Goal: Transaction & Acquisition: Purchase product/service

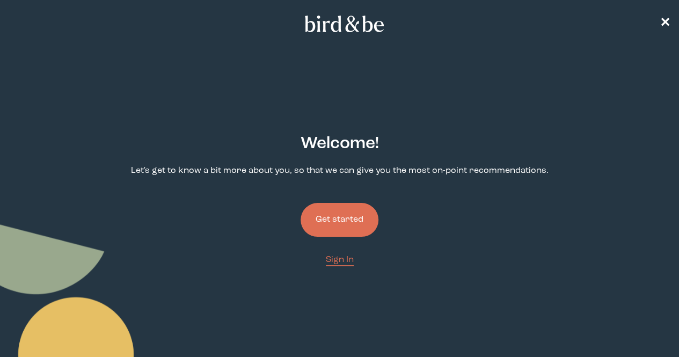
click at [323, 203] on button "Get started" at bounding box center [340, 220] width 78 height 34
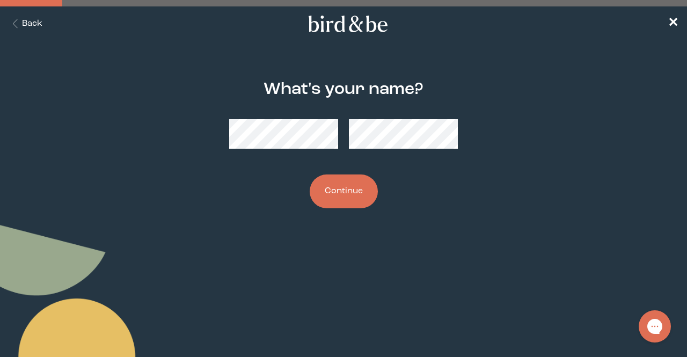
click at [346, 207] on button "Continue" at bounding box center [344, 191] width 68 height 34
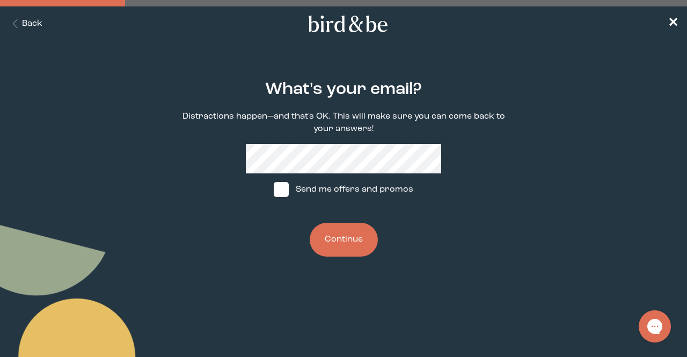
click at [303, 193] on label "Send me offers and promos" at bounding box center [343, 189] width 160 height 32
click at [274, 190] on input "Send me offers and promos" at bounding box center [273, 189] width 1 height 1
checkbox input "true"
click at [342, 231] on button "Continue" at bounding box center [344, 240] width 68 height 34
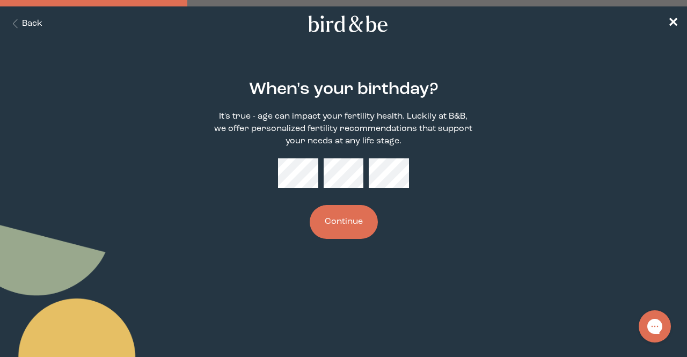
click at [28, 25] on button "Back" at bounding box center [26, 24] width 34 height 12
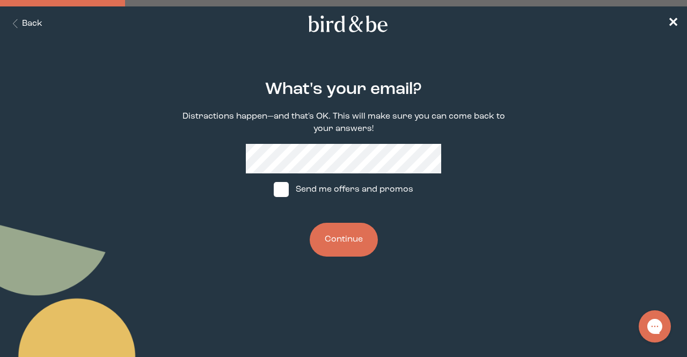
click at [238, 172] on div "What's your email? Distractions happen—and that's OK. This will make sure you c…" at bounding box center [343, 168] width 326 height 211
click at [308, 193] on label "Send me offers and promos" at bounding box center [343, 189] width 160 height 32
click at [274, 190] on input "Send me offers and promos" at bounding box center [273, 189] width 1 height 1
checkbox input "true"
click at [364, 242] on button "Continue" at bounding box center [344, 240] width 68 height 34
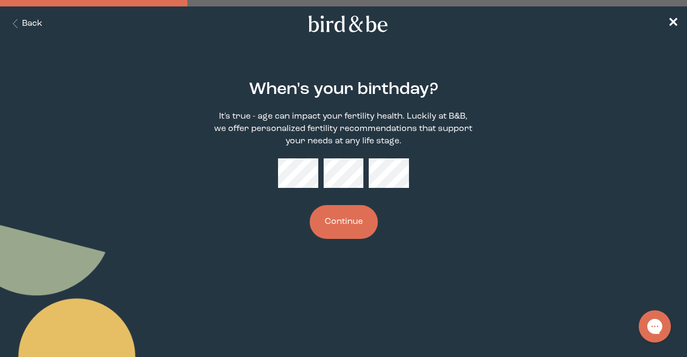
click at [361, 224] on button "Continue" at bounding box center [344, 222] width 68 height 34
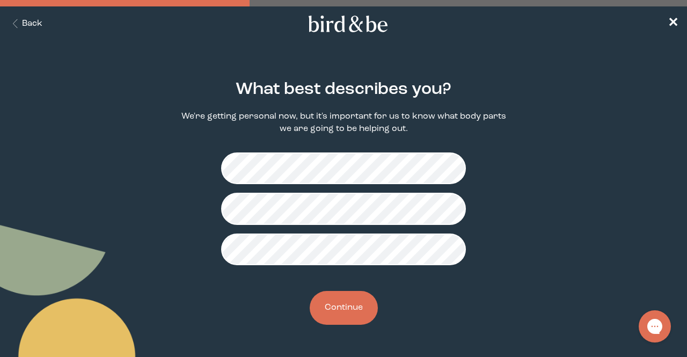
click at [370, 299] on button "Continue" at bounding box center [344, 308] width 68 height 34
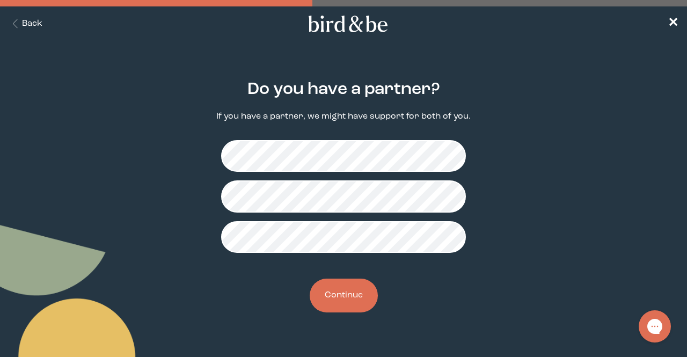
click at [358, 302] on button "Continue" at bounding box center [344, 296] width 68 height 34
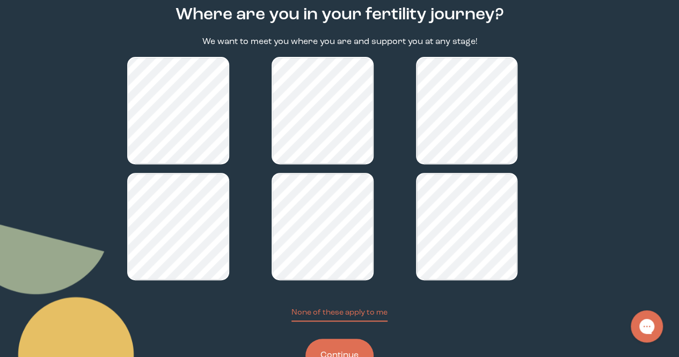
scroll to position [141, 0]
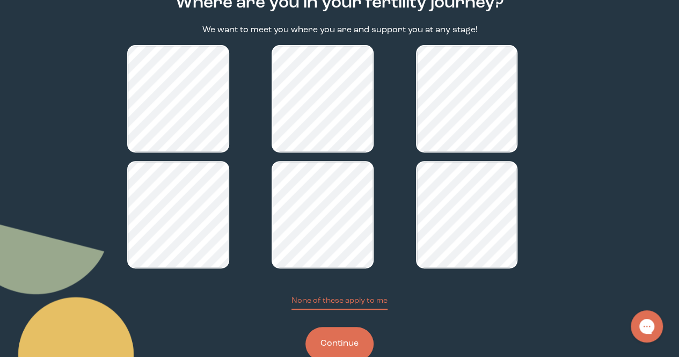
click at [343, 327] on button "Continue" at bounding box center [339, 344] width 68 height 34
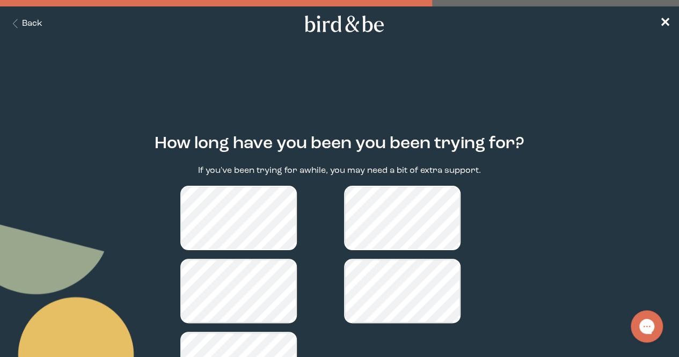
drag, startPoint x: 677, startPoint y: 209, endPoint x: 677, endPoint y: 240, distance: 31.1
click at [677, 240] on main "How long have you been you been trying for? If you've been trying for awhile, y…" at bounding box center [339, 291] width 679 height 364
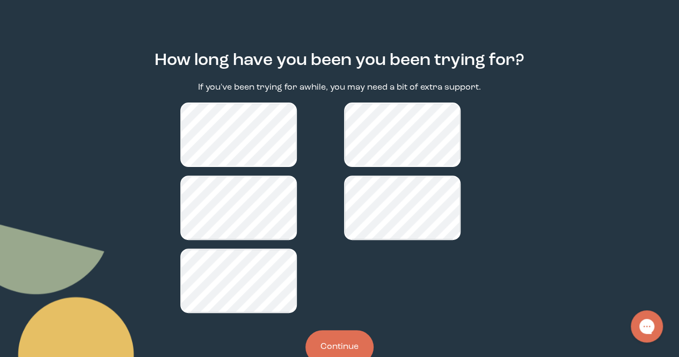
scroll to position [86, 0]
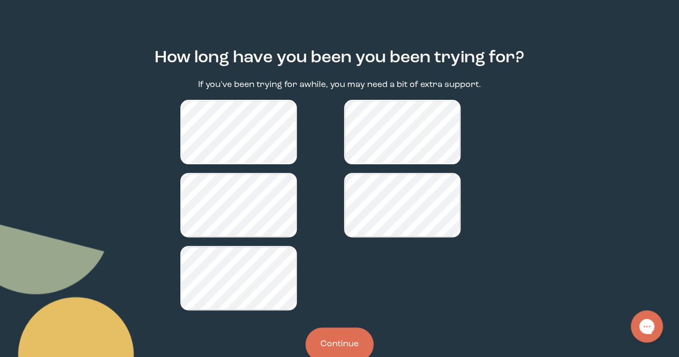
click at [354, 327] on button "Continue" at bounding box center [339, 344] width 68 height 34
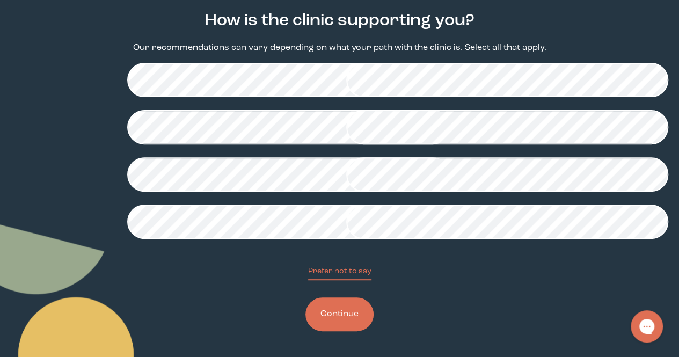
scroll to position [222, 0]
click at [332, 331] on button "Continue" at bounding box center [339, 314] width 68 height 34
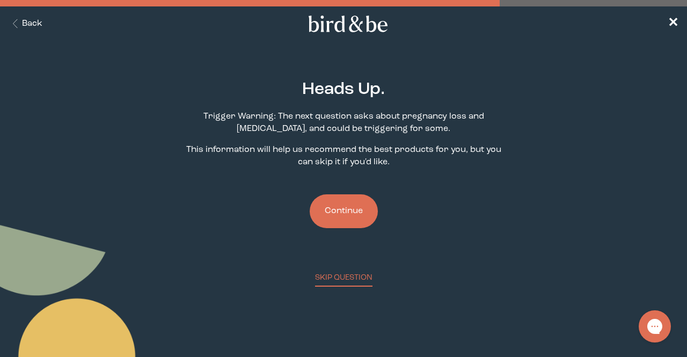
click at [343, 221] on button "Continue" at bounding box center [344, 211] width 68 height 34
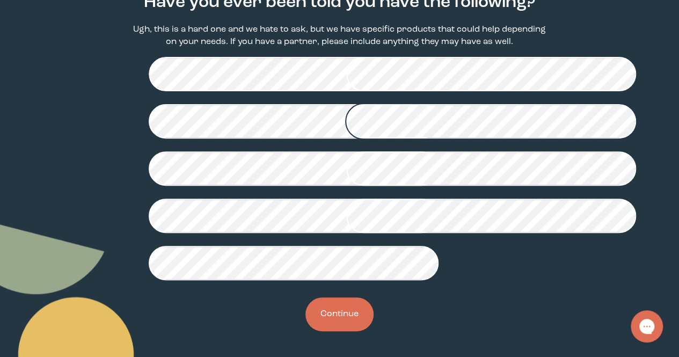
scroll to position [313, 0]
click at [366, 318] on button "Continue" at bounding box center [339, 314] width 68 height 34
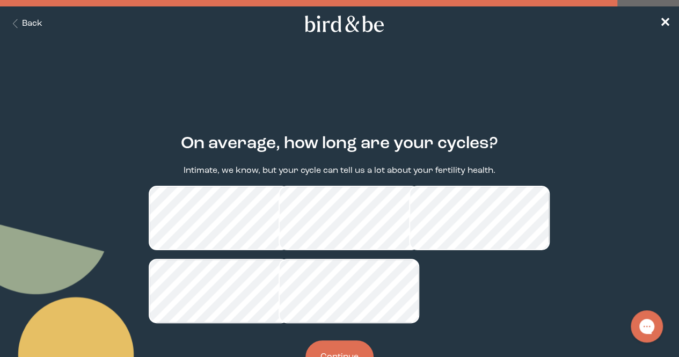
scroll to position [62, 0]
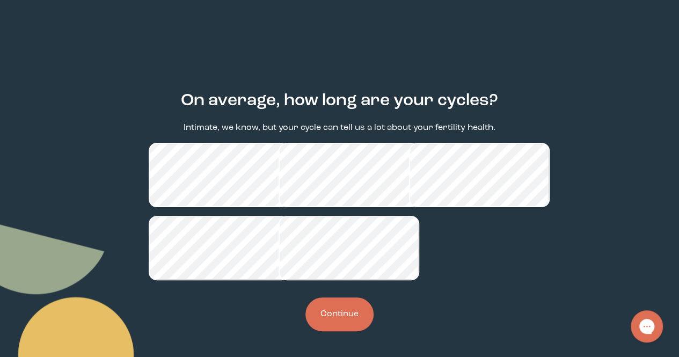
click at [353, 310] on button "Continue" at bounding box center [339, 314] width 68 height 34
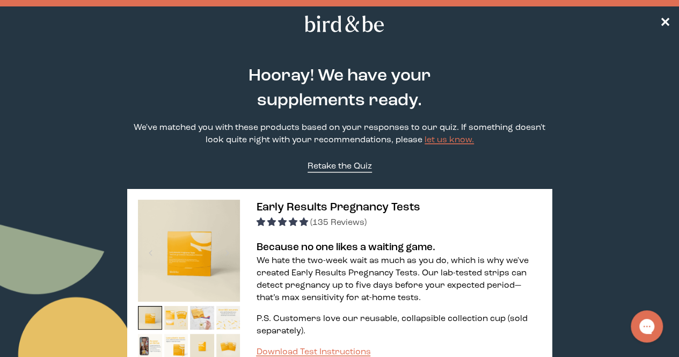
click at [342, 164] on span "Retake the Quiz" at bounding box center [339, 166] width 64 height 9
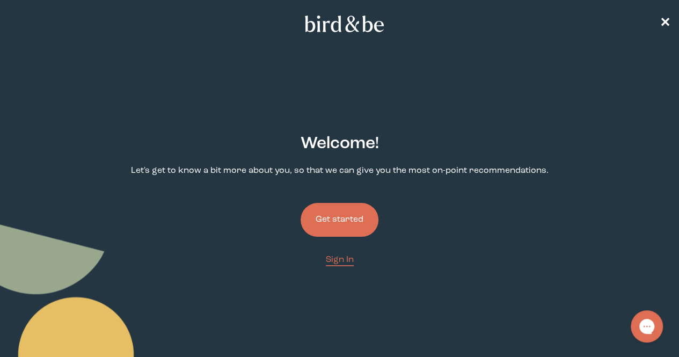
click at [339, 203] on button "Get started" at bounding box center [340, 220] width 78 height 34
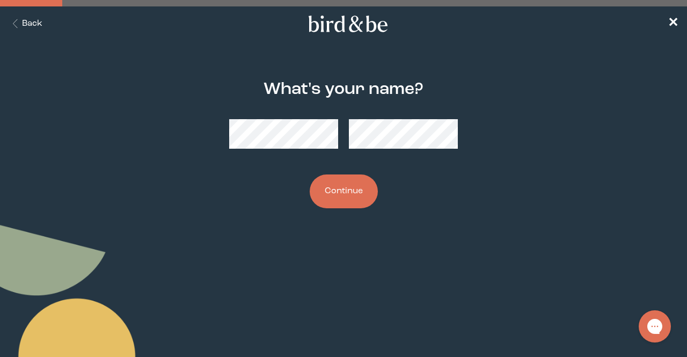
click at [369, 198] on button "Continue" at bounding box center [344, 191] width 68 height 34
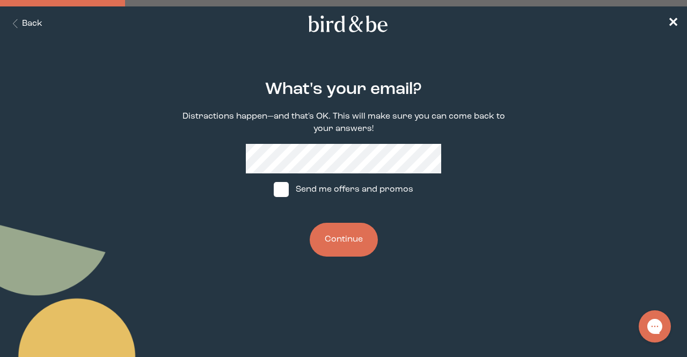
click at [348, 263] on div "What's your email? Distractions happen—and that's OK. This will make sure you c…" at bounding box center [343, 168] width 326 height 211
click at [341, 243] on button "Continue" at bounding box center [344, 240] width 68 height 34
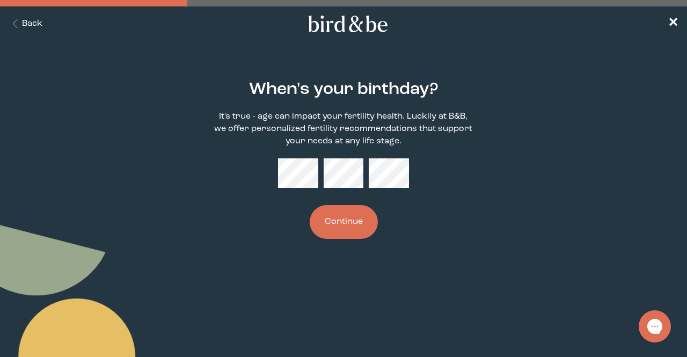
click at [363, 227] on button "Continue" at bounding box center [344, 222] width 68 height 34
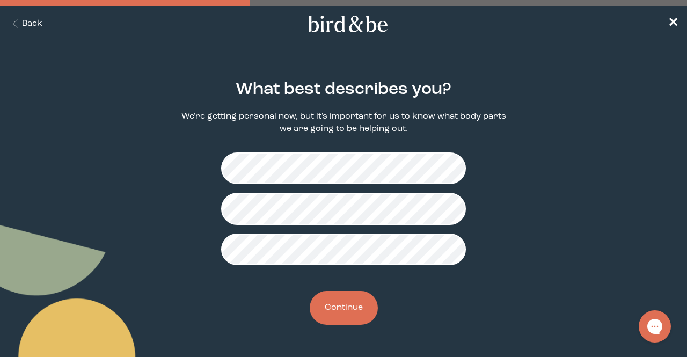
click at [365, 303] on button "Continue" at bounding box center [344, 308] width 68 height 34
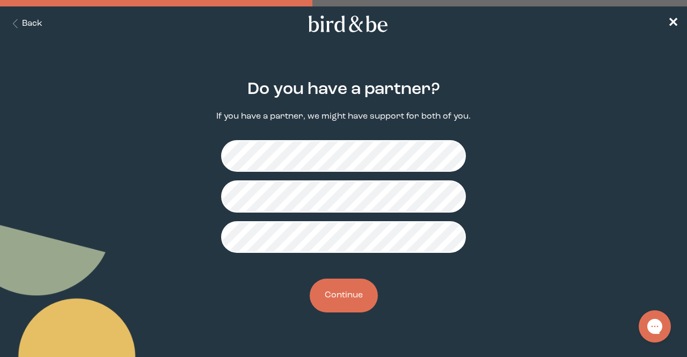
click at [358, 287] on button "Continue" at bounding box center [344, 296] width 68 height 34
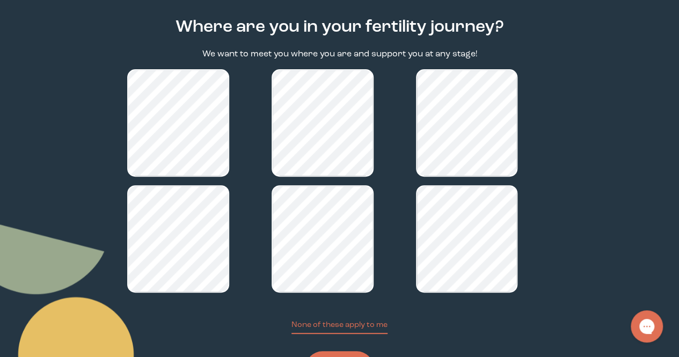
scroll to position [114, 0]
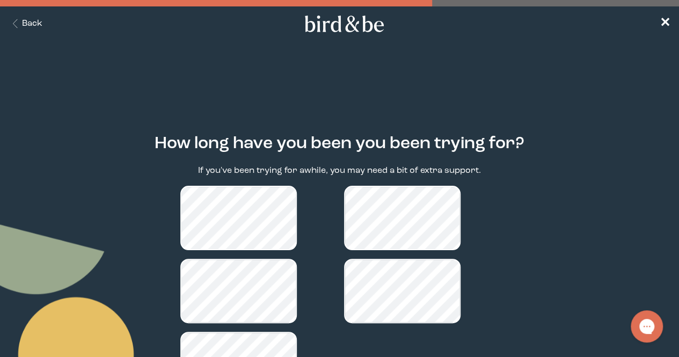
click at [674, 204] on main "How long have you been you been trying for? If you've been trying for awhile, y…" at bounding box center [339, 291] width 679 height 364
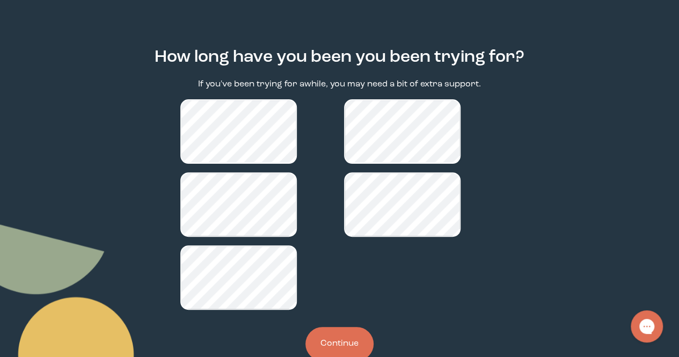
click at [323, 327] on button "Continue" at bounding box center [339, 344] width 68 height 34
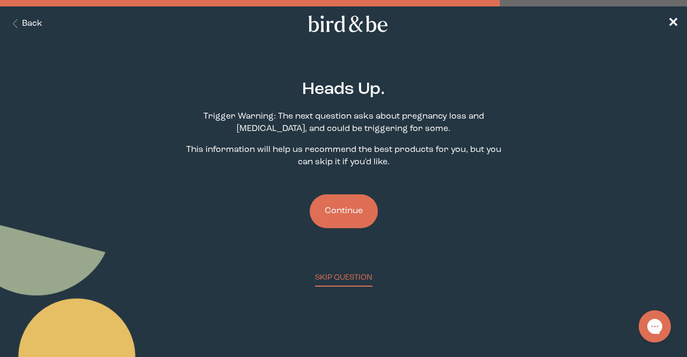
click at [352, 219] on button "Continue" at bounding box center [344, 211] width 68 height 34
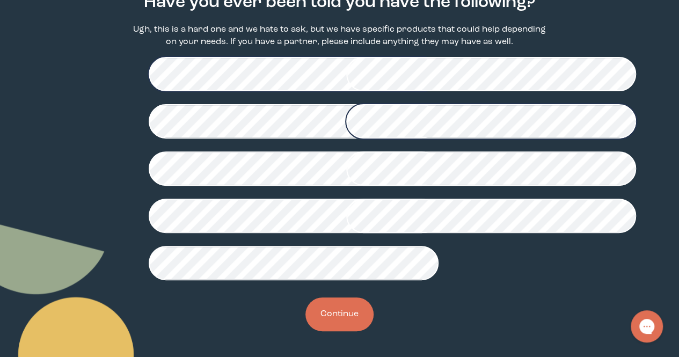
scroll to position [313, 0]
click at [348, 307] on button "Continue" at bounding box center [339, 314] width 68 height 34
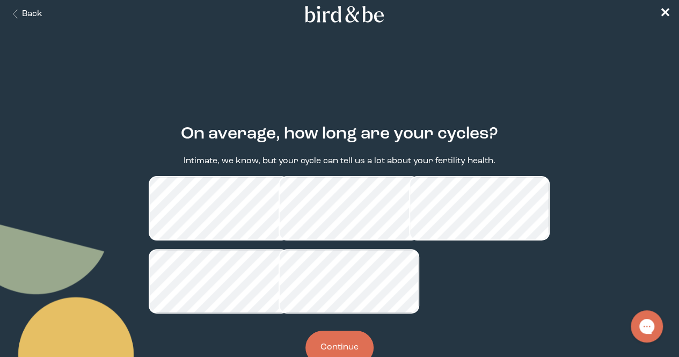
scroll to position [62, 0]
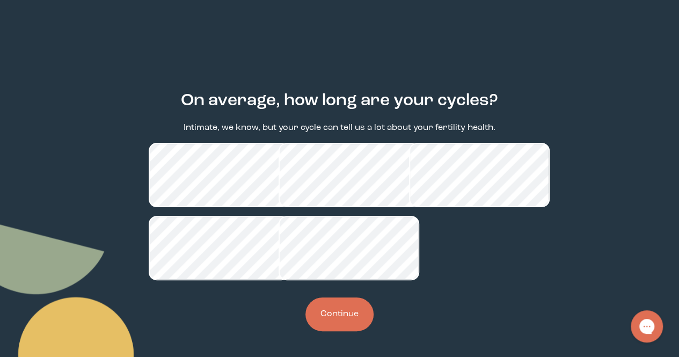
click at [327, 315] on button "Continue" at bounding box center [339, 314] width 68 height 34
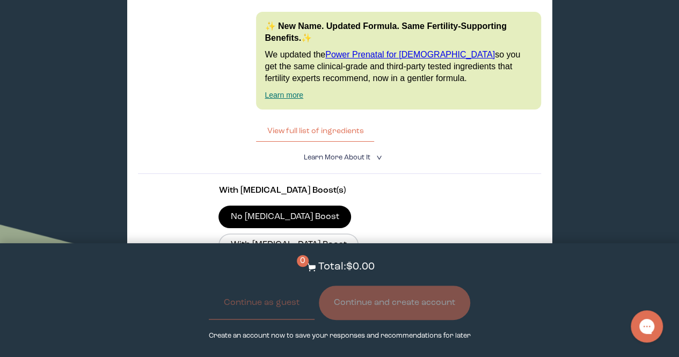
scroll to position [2201, 0]
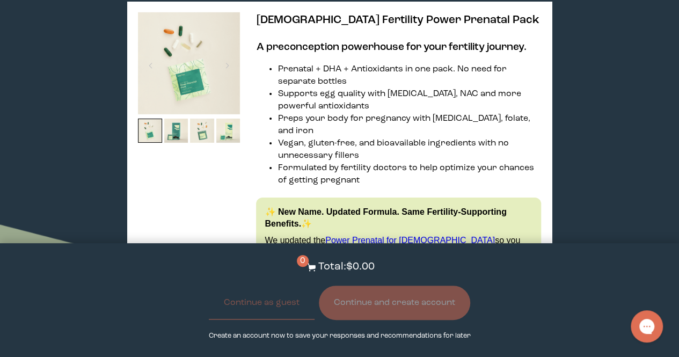
scroll to position [1686, 0]
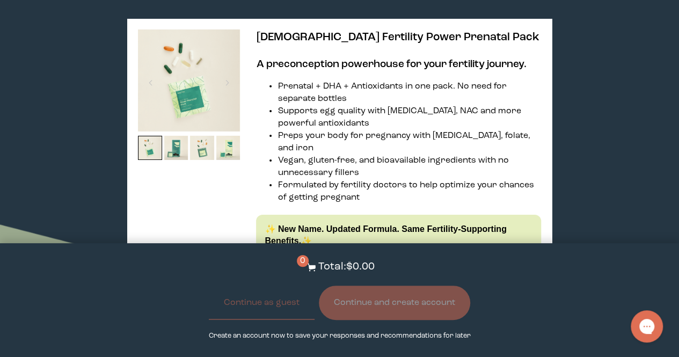
click at [209, 81] on img at bounding box center [189, 81] width 102 height 102
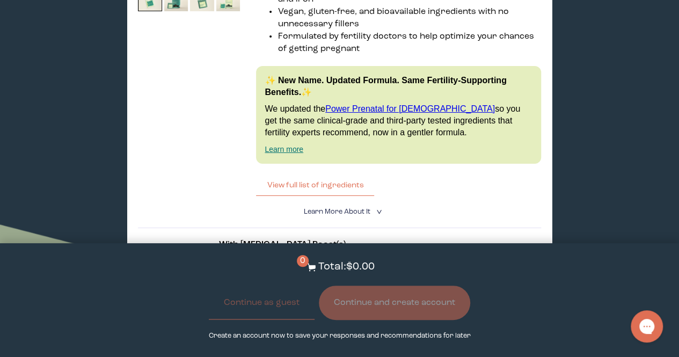
scroll to position [1912, 0]
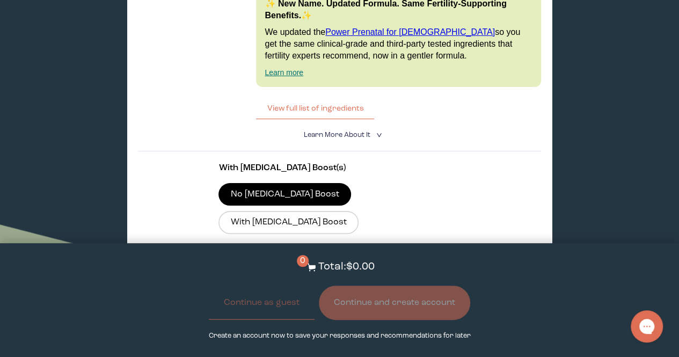
click at [385, 245] on div at bounding box center [350, 260] width 240 height 30
click at [230, 253] on input "$63.00 One-time purchase" at bounding box center [229, 253] width 1 height 1
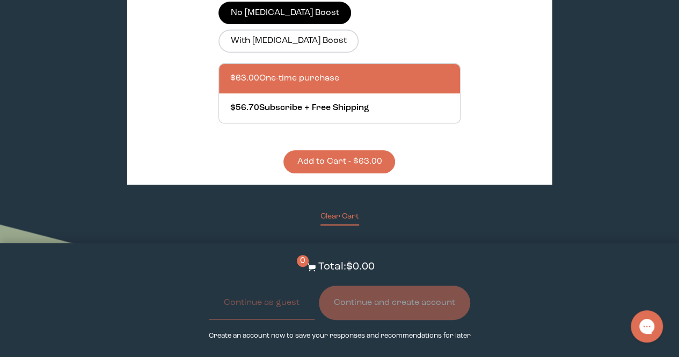
scroll to position [2086, 0]
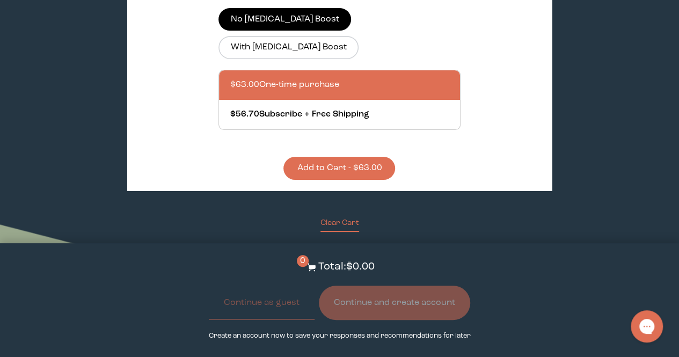
click at [370, 157] on button "Add to Cart - $63.00" at bounding box center [339, 168] width 112 height 23
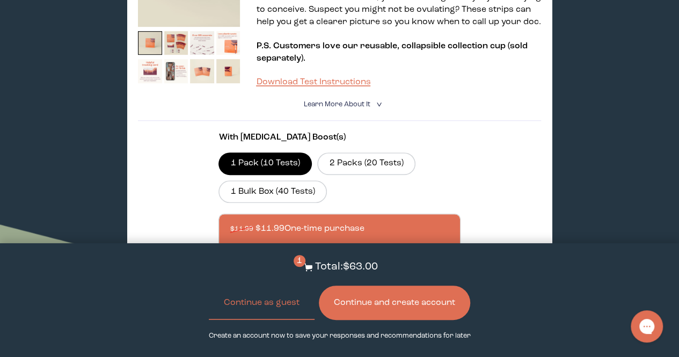
scroll to position [0, 0]
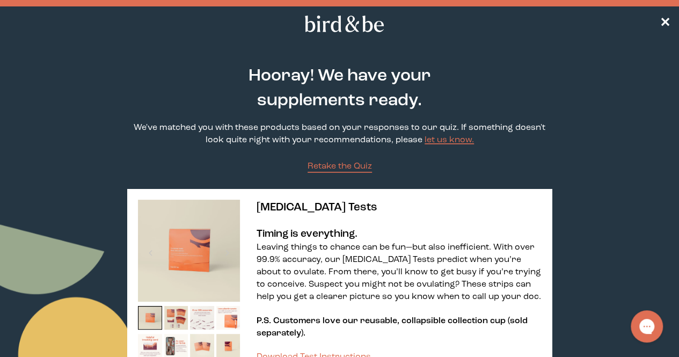
drag, startPoint x: 354, startPoint y: 31, endPoint x: 395, endPoint y: 3, distance: 49.4
click at [354, 31] on icon at bounding box center [344, 24] width 84 height 17
